Goal: Use online tool/utility: Utilize a website feature to perform a specific function

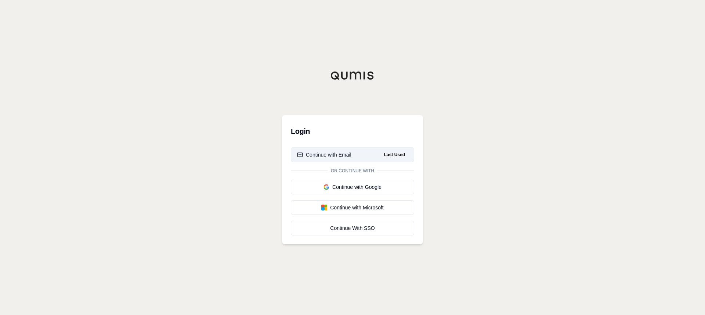
click at [332, 154] on div "Continue with Email" at bounding box center [324, 154] width 54 height 7
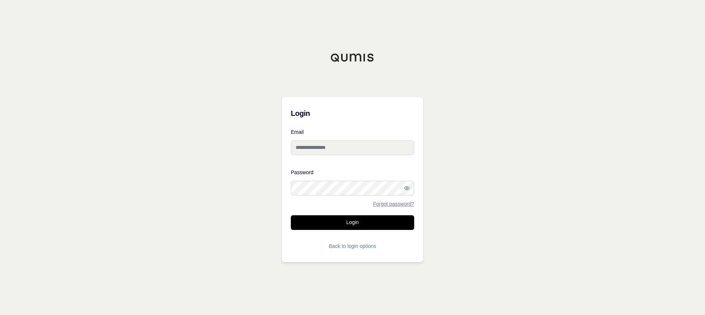
click at [332, 152] on input "Email" at bounding box center [352, 148] width 123 height 15
type input "**********"
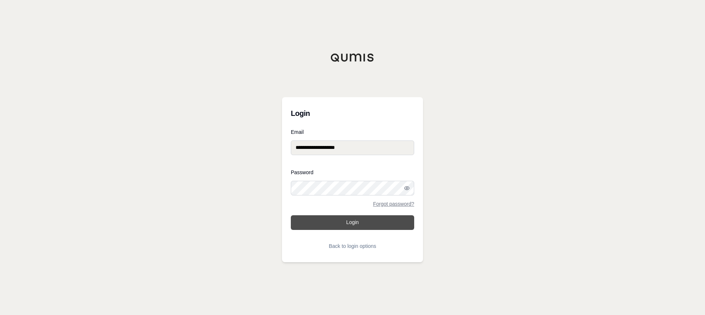
click at [322, 221] on button "Login" at bounding box center [352, 223] width 123 height 15
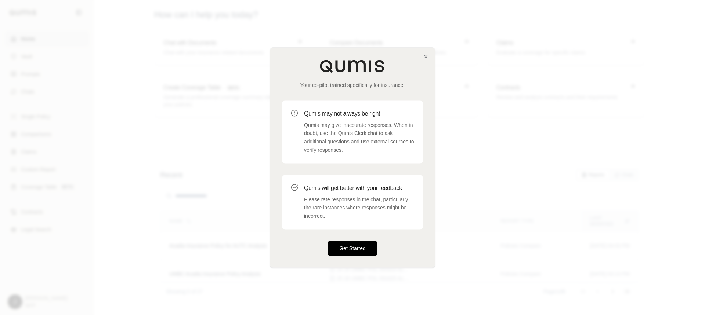
click at [343, 245] on button "Get Started" at bounding box center [353, 248] width 50 height 15
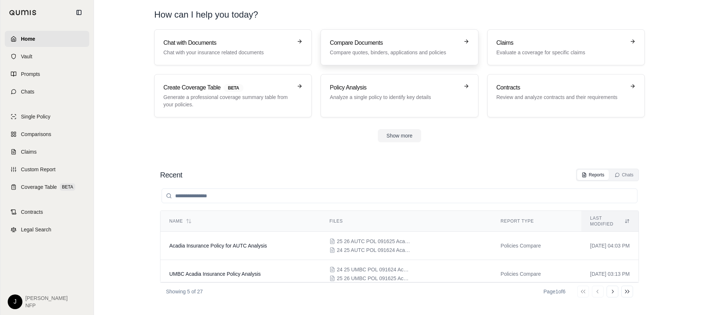
click at [375, 49] on p "Compare quotes, binders, applications and policies" at bounding box center [394, 52] width 129 height 7
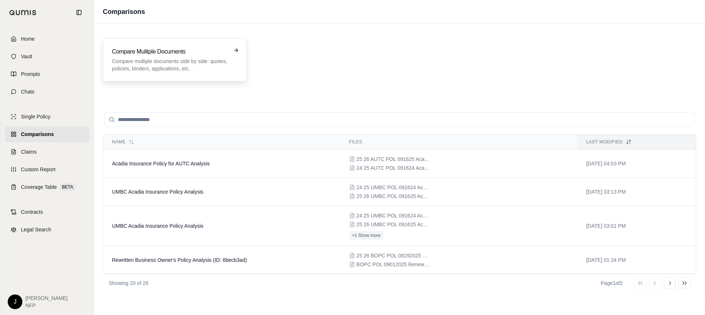
click at [193, 52] on h3 "Compare Mulitple Documents" at bounding box center [169, 51] width 115 height 9
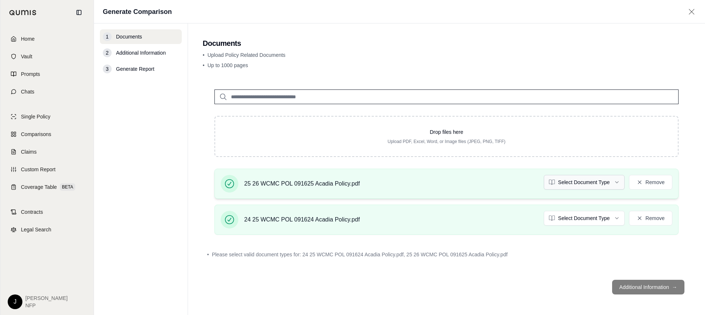
click at [616, 181] on html "Home Vault Prompts Chats Single Policy Comparisons Claims Custom Report Coverag…" at bounding box center [352, 157] width 705 height 315
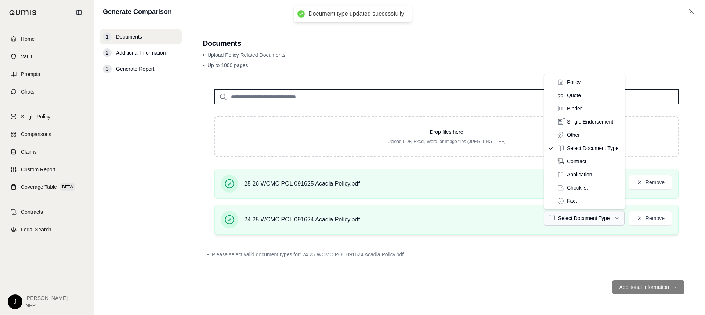
click at [589, 219] on html "Document type updated successfully Home Vault Prompts Chats Single Policy Compa…" at bounding box center [352, 157] width 705 height 315
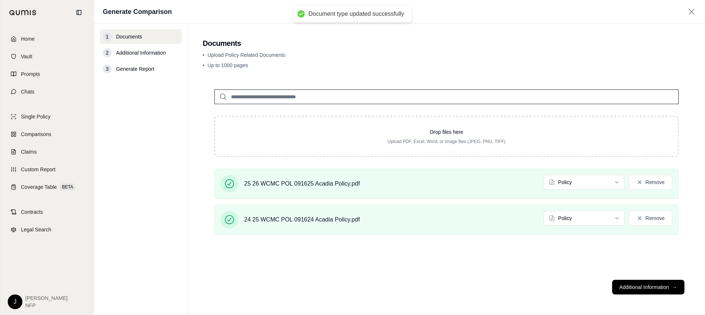
click at [557, 269] on div "Drop files here Upload PDF, Excel, Word, or Image files (JPEG, PNG, TIFF) 25 26…" at bounding box center [447, 176] width 488 height 196
click at [665, 290] on button "Additional Information →" at bounding box center [648, 287] width 72 height 15
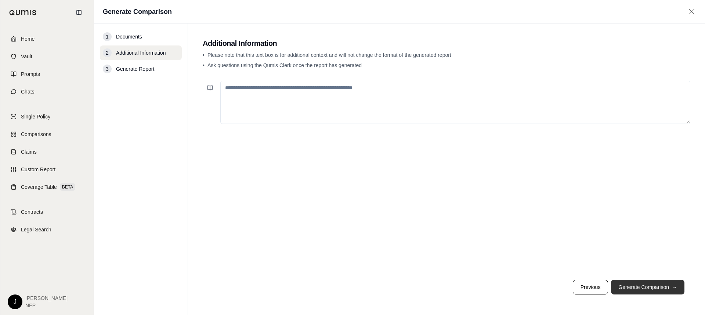
click at [628, 287] on button "Generate Comparison →" at bounding box center [647, 287] width 73 height 15
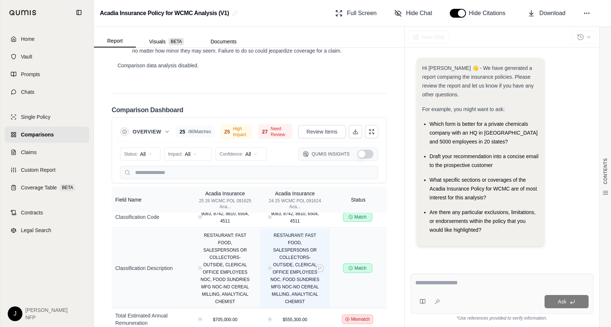
scroll to position [696, 0]
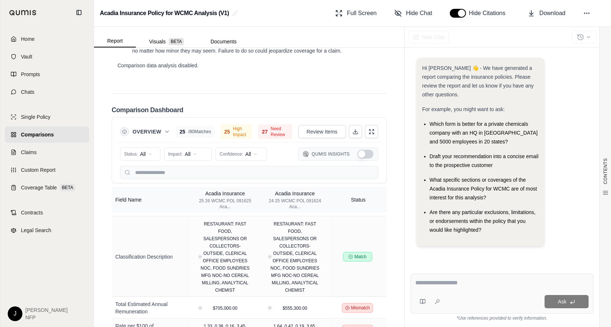
click at [455, 286] on textarea at bounding box center [502, 282] width 174 height 9
type textarea "**********"
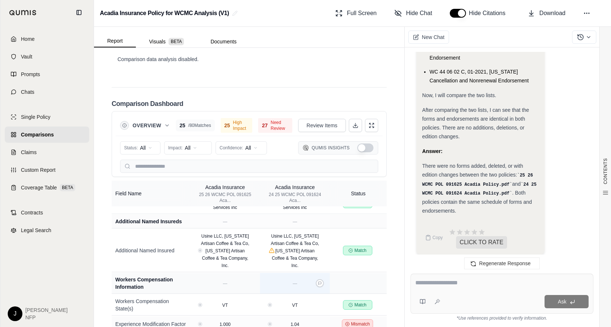
scroll to position [220, 0]
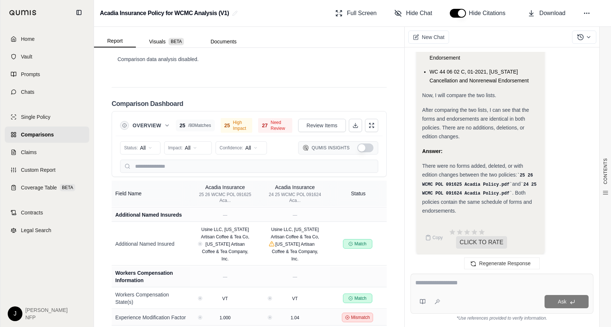
click at [432, 284] on textarea at bounding box center [502, 282] width 174 height 9
type textarea "*"
type textarea "**********"
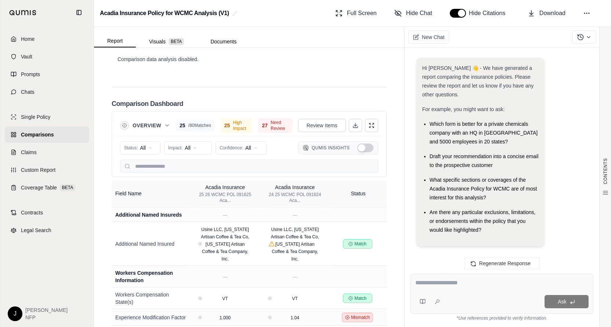
scroll to position [2102, 0]
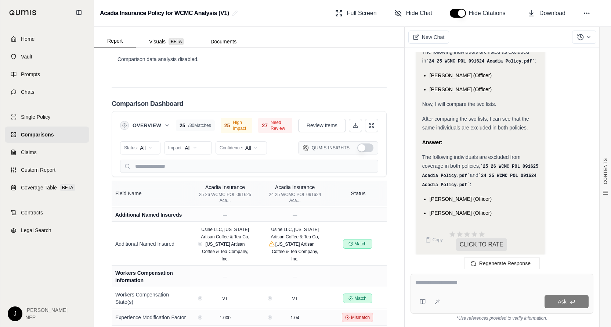
click at [501, 194] on li "[PERSON_NAME] (Officer)" at bounding box center [484, 198] width 109 height 9
click at [493, 194] on li "[PERSON_NAME] (Officer)" at bounding box center [484, 198] width 109 height 9
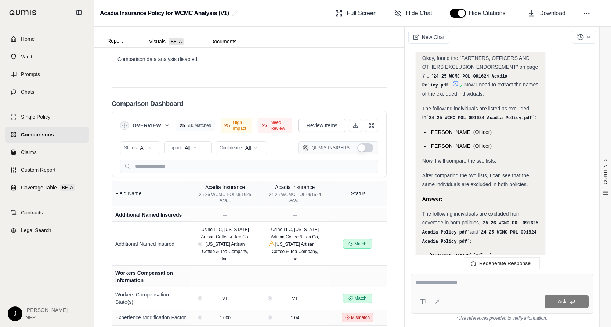
scroll to position [2029, 0]
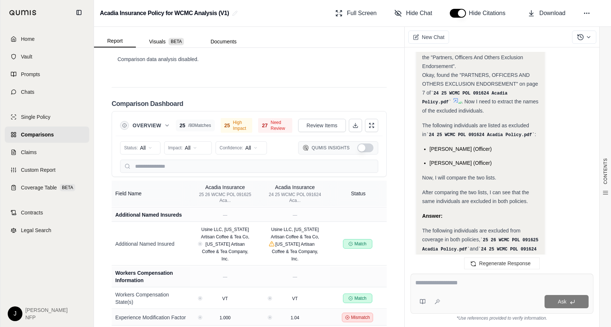
click at [491, 144] on li "[PERSON_NAME] (Officer)" at bounding box center [484, 148] width 109 height 9
click at [491, 160] on li "[PERSON_NAME] (Officer)" at bounding box center [484, 162] width 109 height 9
click at [447, 283] on textarea at bounding box center [501, 282] width 173 height 9
type textarea "********"
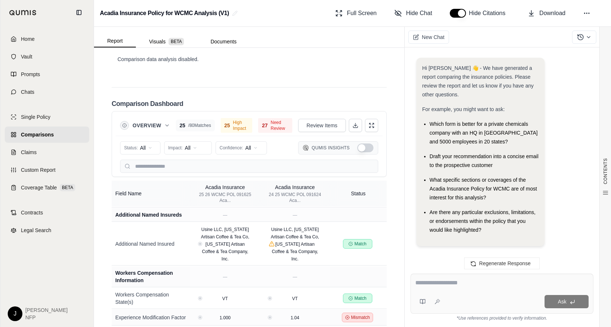
scroll to position [3073, 0]
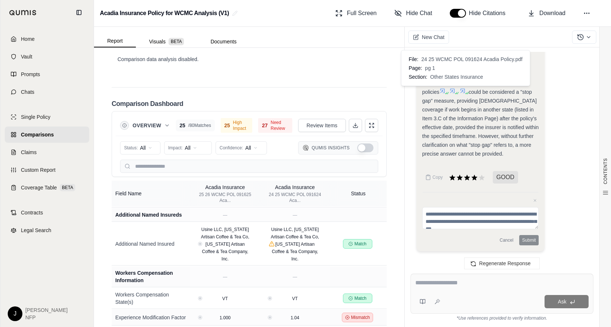
click at [463, 89] on icon at bounding box center [463, 91] width 6 height 6
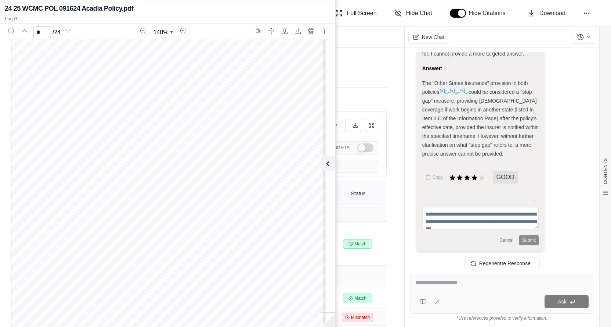
scroll to position [808, 0]
click at [455, 90] on icon at bounding box center [453, 91] width 6 height 6
click at [260, 196] on div "...............................................................................…" at bounding box center [168, 242] width 314 height 407
type input "*"
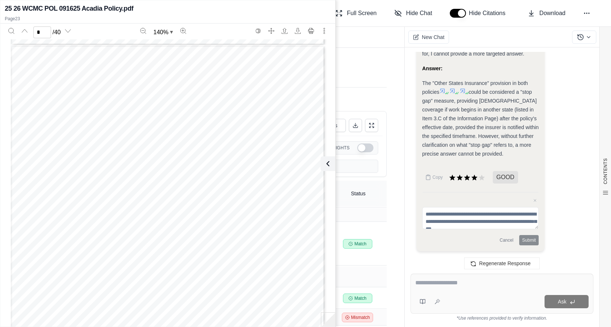
scroll to position [1028, 0]
click at [448, 281] on textarea at bounding box center [501, 282] width 173 height 9
type textarea "**********"
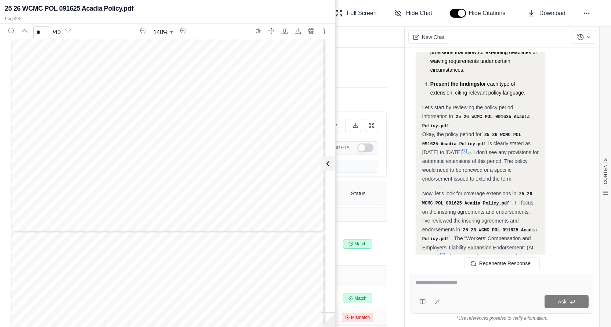
scroll to position [3410, 0]
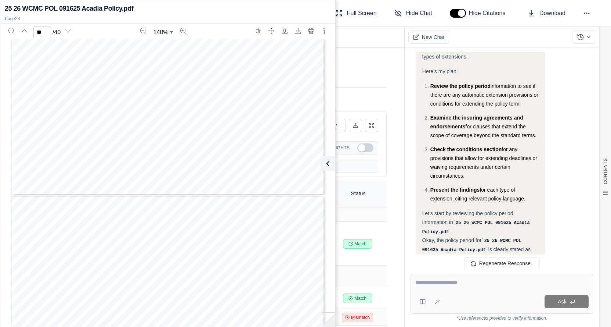
type input "**"
click at [441, 274] on div "Ask" at bounding box center [502, 293] width 183 height 40
type textarea "**********"
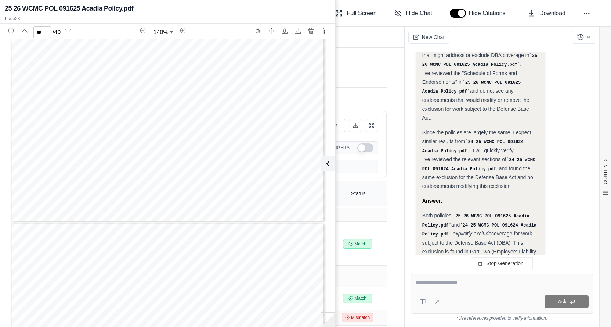
scroll to position [4814, 0]
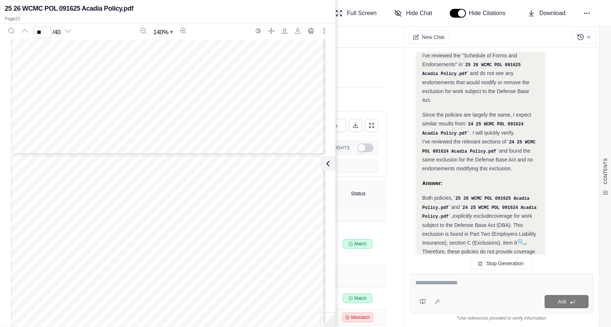
type input "**"
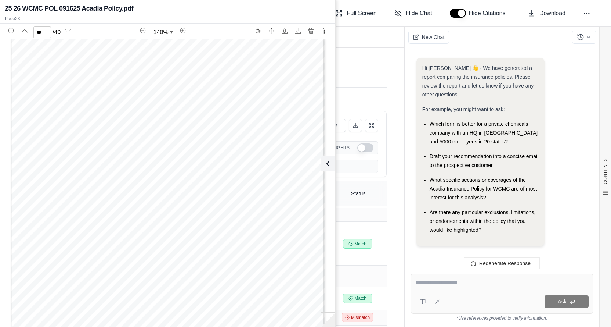
scroll to position [4945, 0]
